Goal: Navigation & Orientation: Find specific page/section

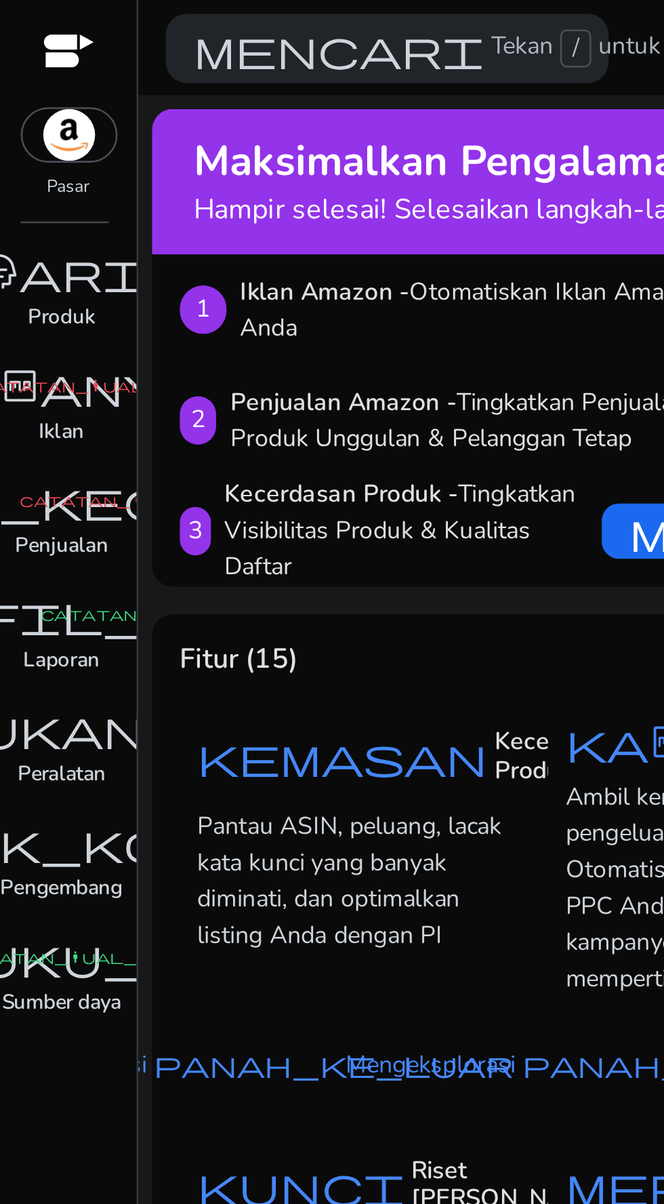
click at [30, 17] on div at bounding box center [27, 22] width 20 height 16
click at [31, 47] on img at bounding box center [27, 53] width 37 height 20
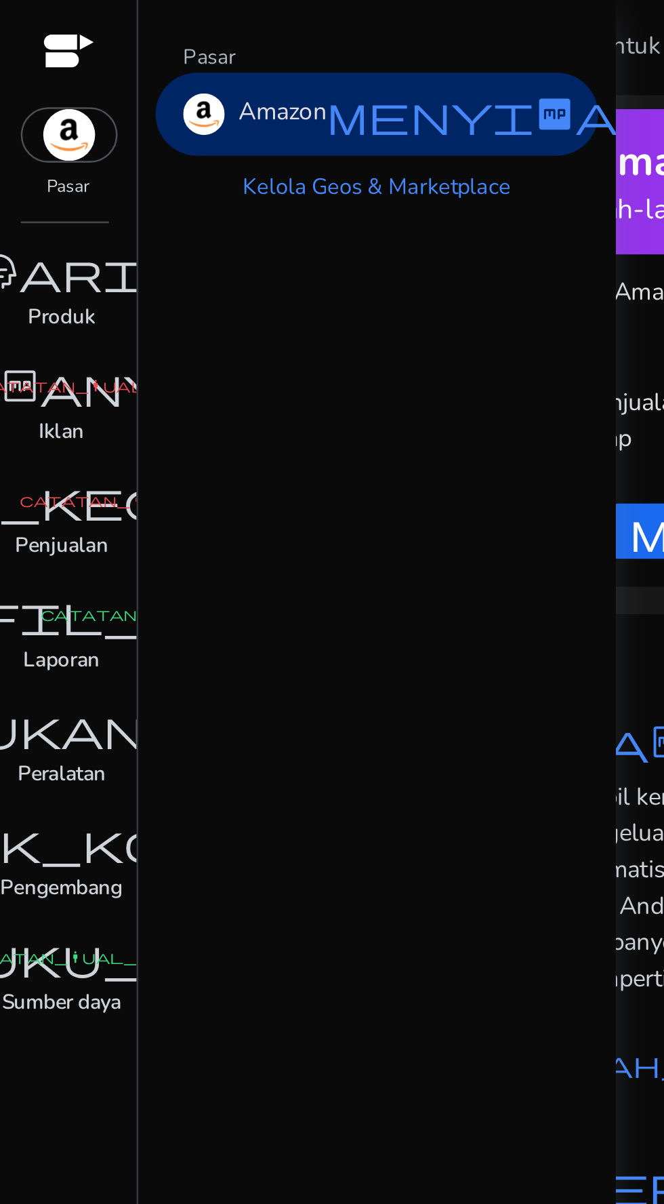
scroll to position [0, 17]
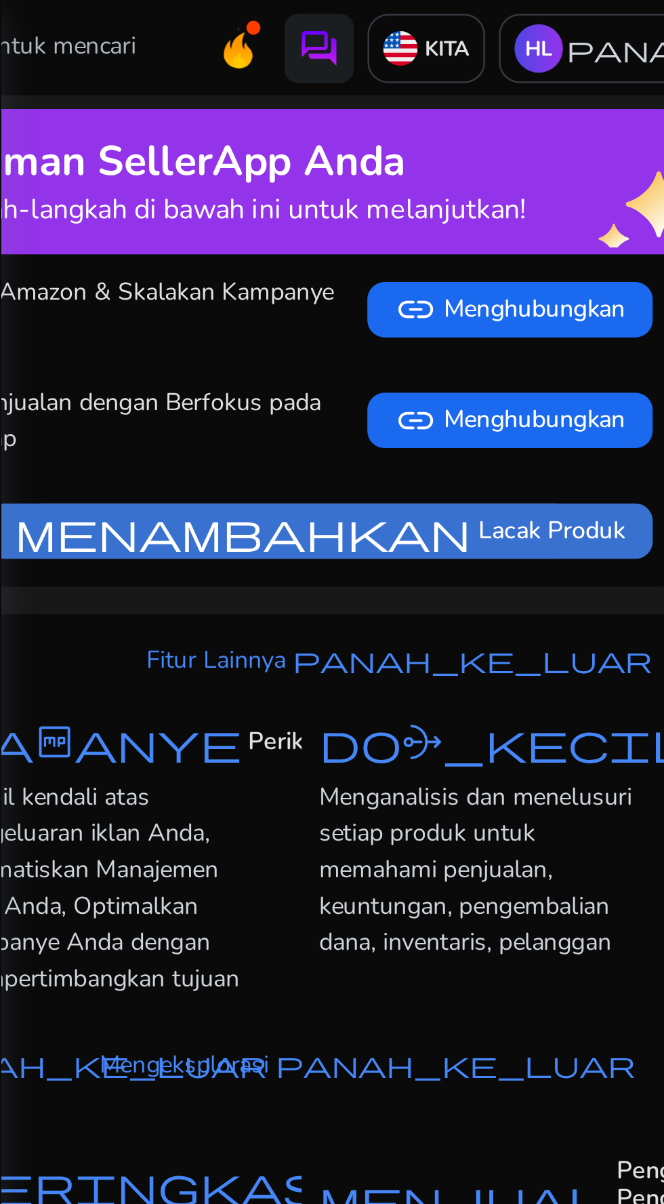
click at [339, 218] on font "menambahkan" at bounding box center [336, 208] width 179 height 19
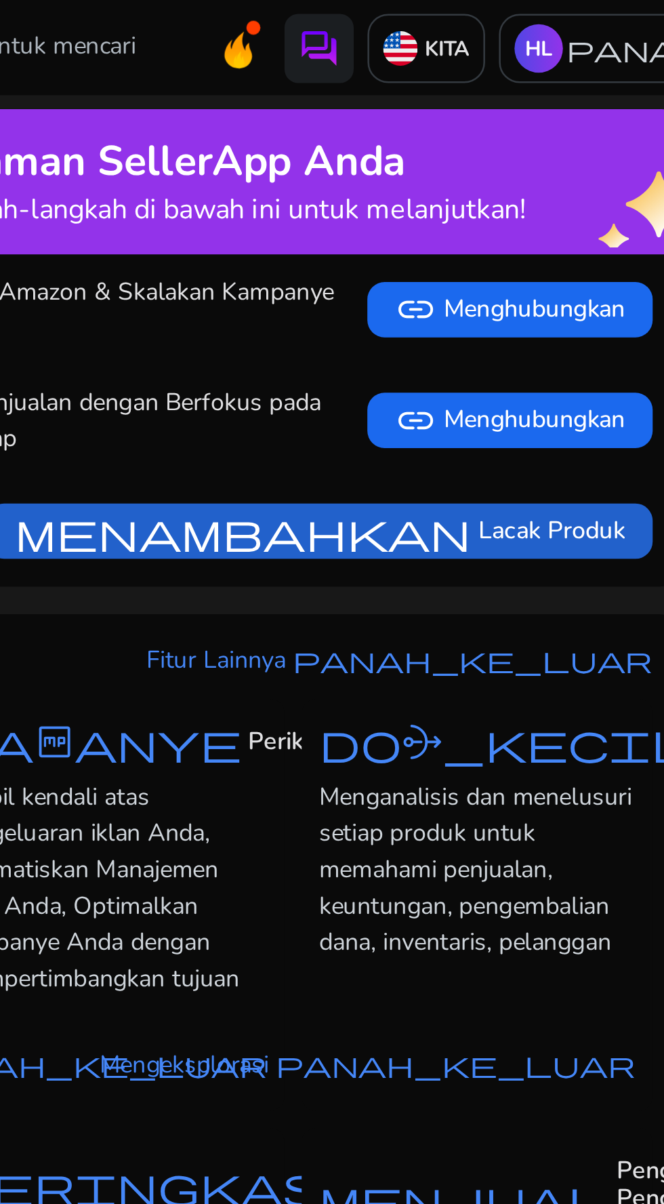
scroll to position [0, 0]
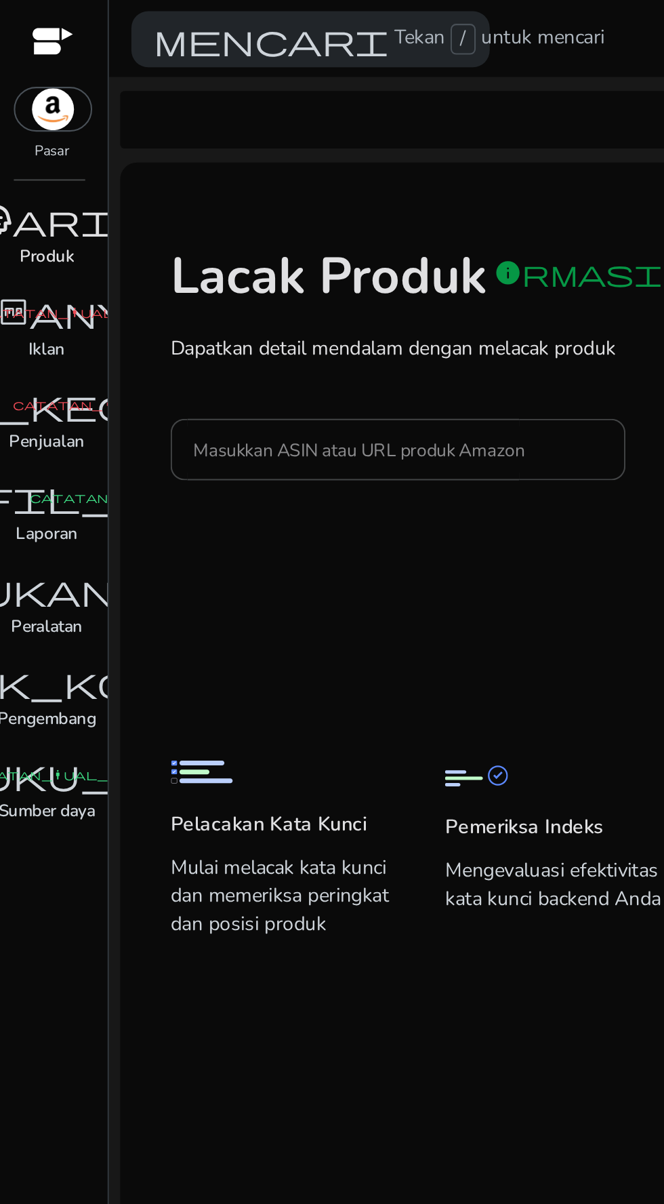
click at [15, 106] on font "inventaris_2" at bounding box center [24, 106] width 163 height 19
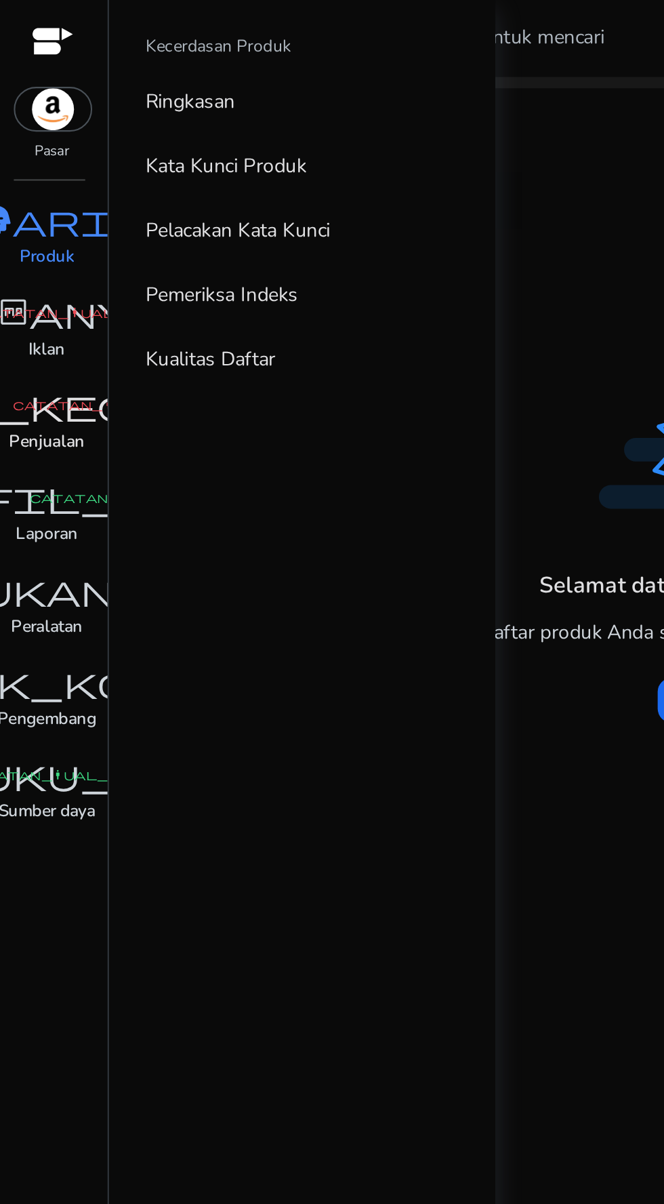
click at [19, 195] on font "catatan_manual_serat" at bounding box center [57, 196] width 98 height 7
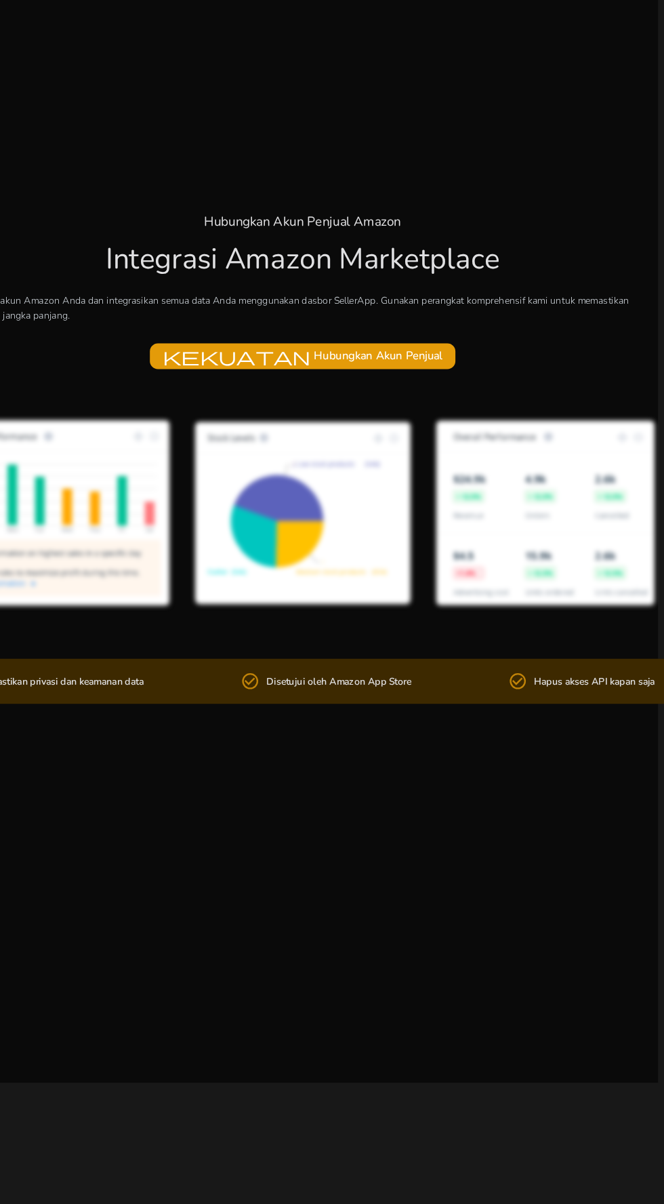
scroll to position [96, 0]
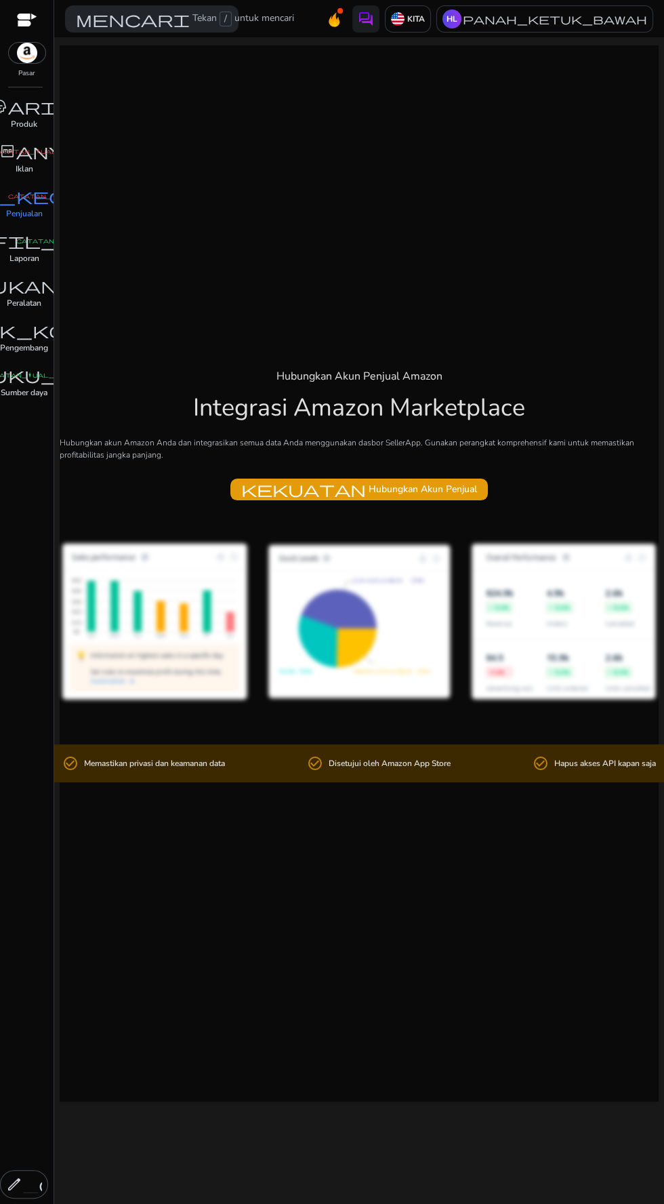
click at [178, 525] on div at bounding box center [359, 622] width 599 height 217
